Goal: Transaction & Acquisition: Register for event/course

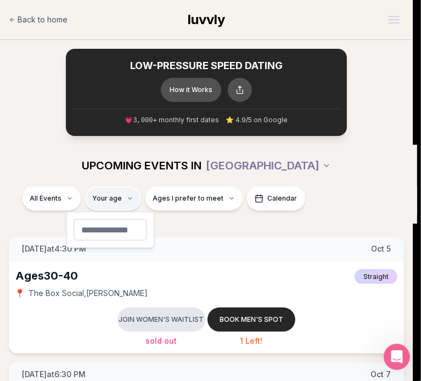
type input "**"
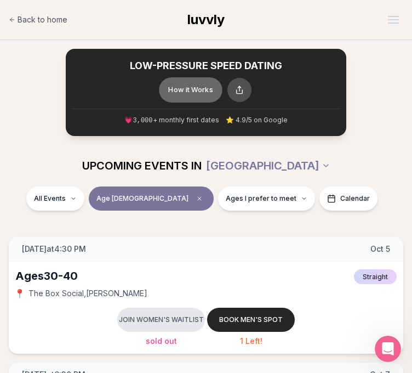
click at [185, 89] on button "How it Works" at bounding box center [191, 89] width 64 height 25
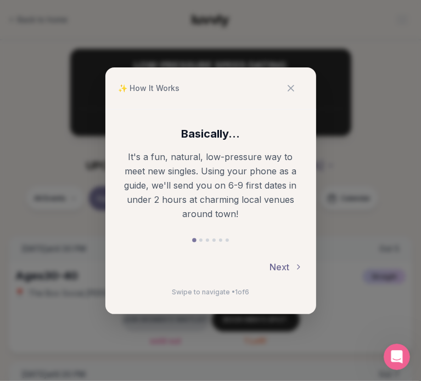
click at [284, 270] on button "Next" at bounding box center [286, 267] width 33 height 24
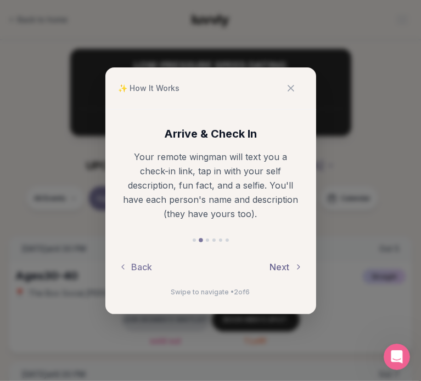
click at [284, 270] on button "Next" at bounding box center [286, 267] width 33 height 24
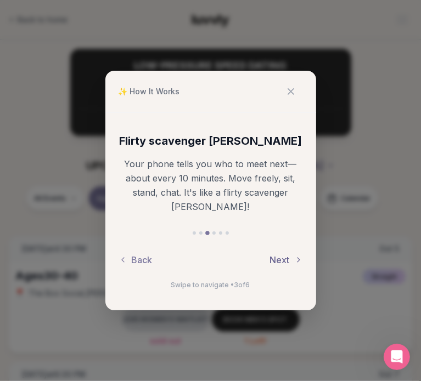
click at [284, 270] on button "Next" at bounding box center [286, 260] width 33 height 24
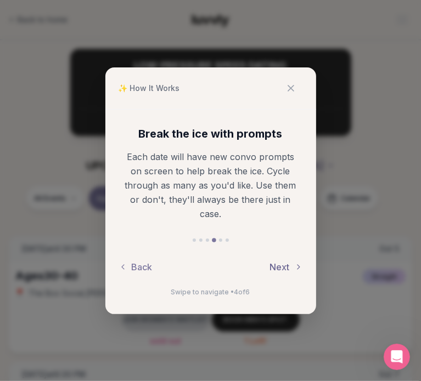
click at [284, 270] on button "Next" at bounding box center [286, 267] width 33 height 24
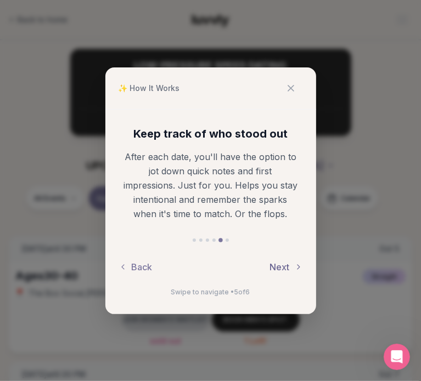
click at [284, 270] on button "Next" at bounding box center [286, 267] width 33 height 24
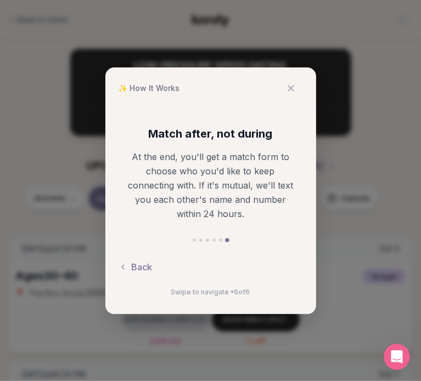
click at [345, 190] on div "✨ How It Works Match after, not during At the end, you'll get a match form to c…" at bounding box center [210, 190] width 421 height 381
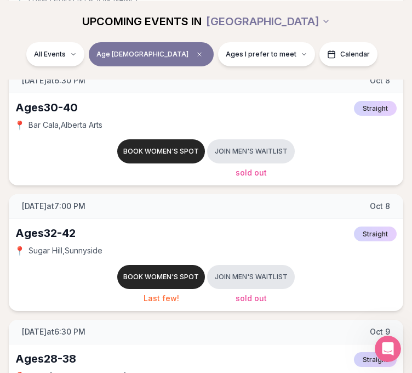
scroll to position [551, 0]
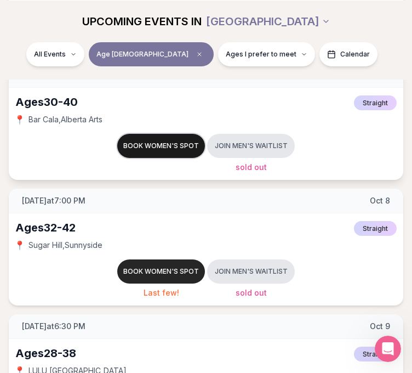
click at [172, 145] on button "Book women's spot" at bounding box center [161, 146] width 88 height 24
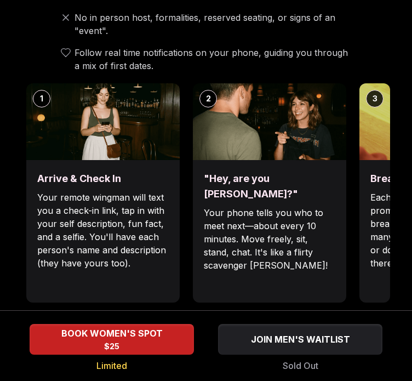
scroll to position [419, 0]
